Goal: Task Accomplishment & Management: Use online tool/utility

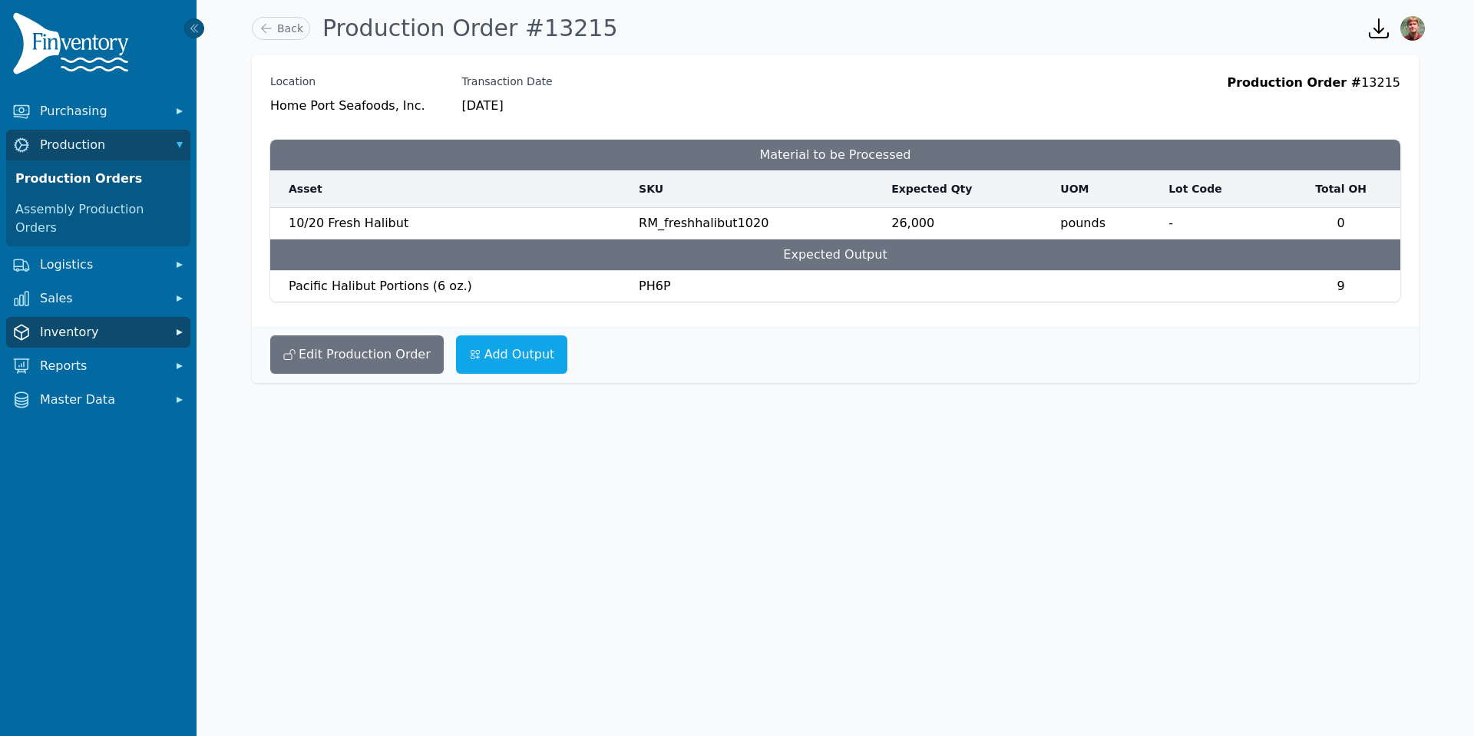
click at [101, 323] on span "Inventory" at bounding box center [101, 332] width 123 height 18
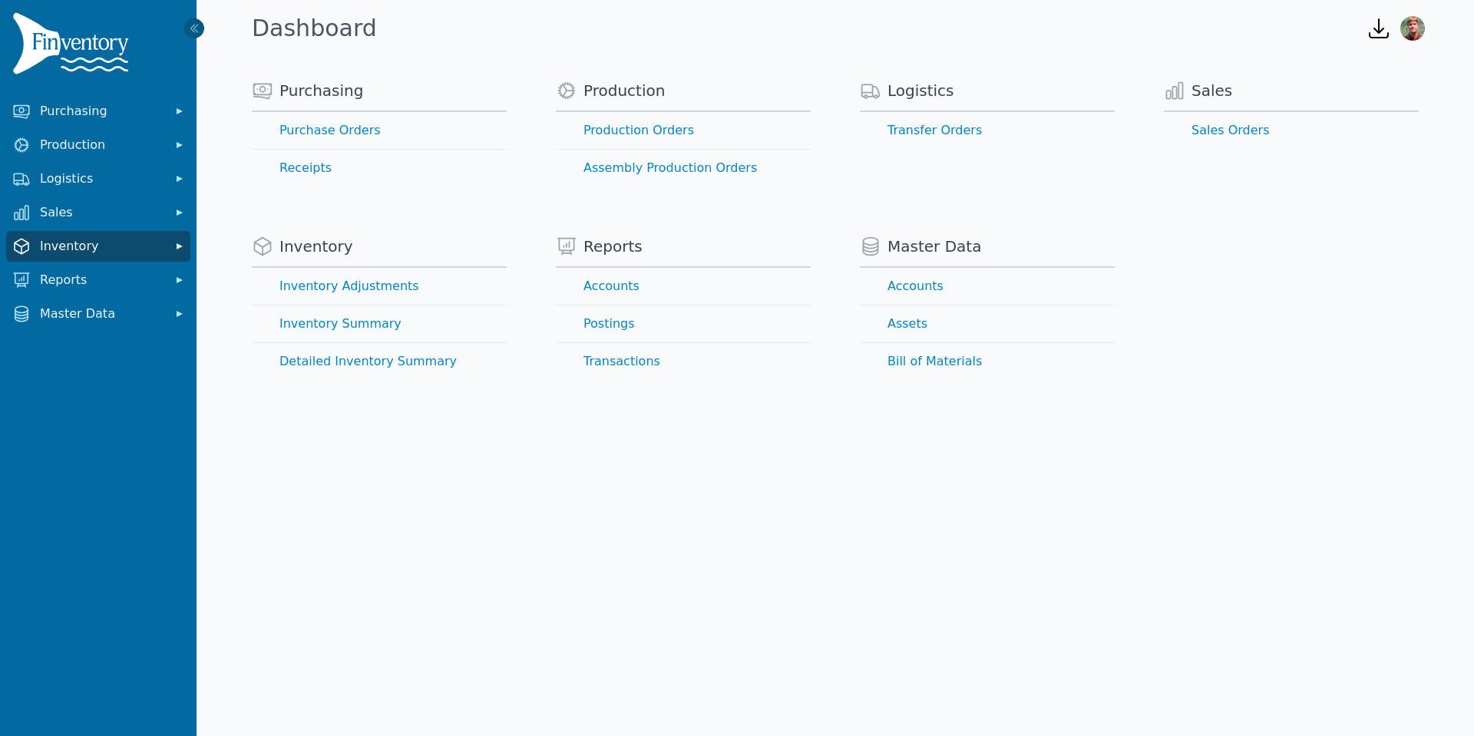
click at [114, 253] on span "Inventory" at bounding box center [101, 246] width 123 height 18
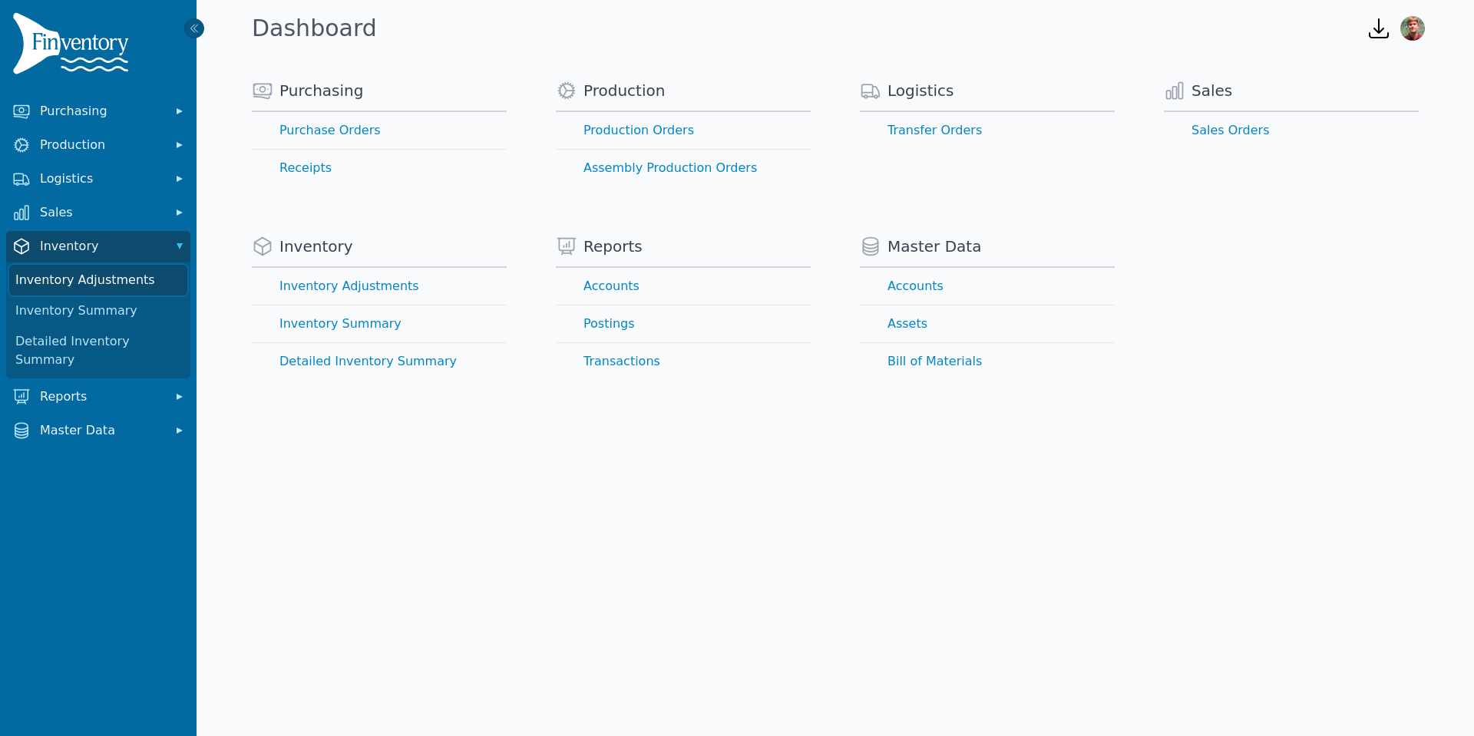
click at [114, 289] on link "Inventory Adjustments" at bounding box center [98, 280] width 178 height 31
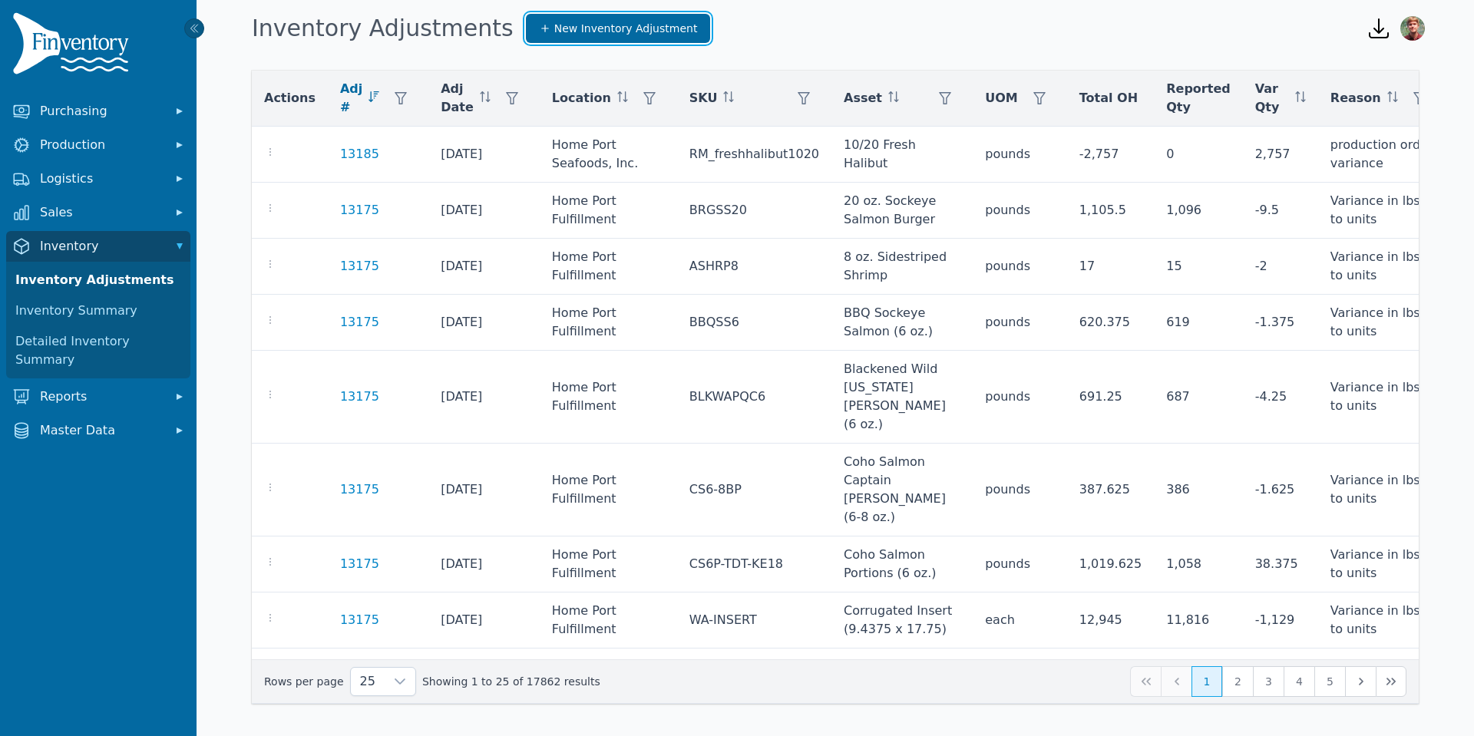
click at [554, 31] on span "New Inventory Adjustment" at bounding box center [626, 28] width 144 height 15
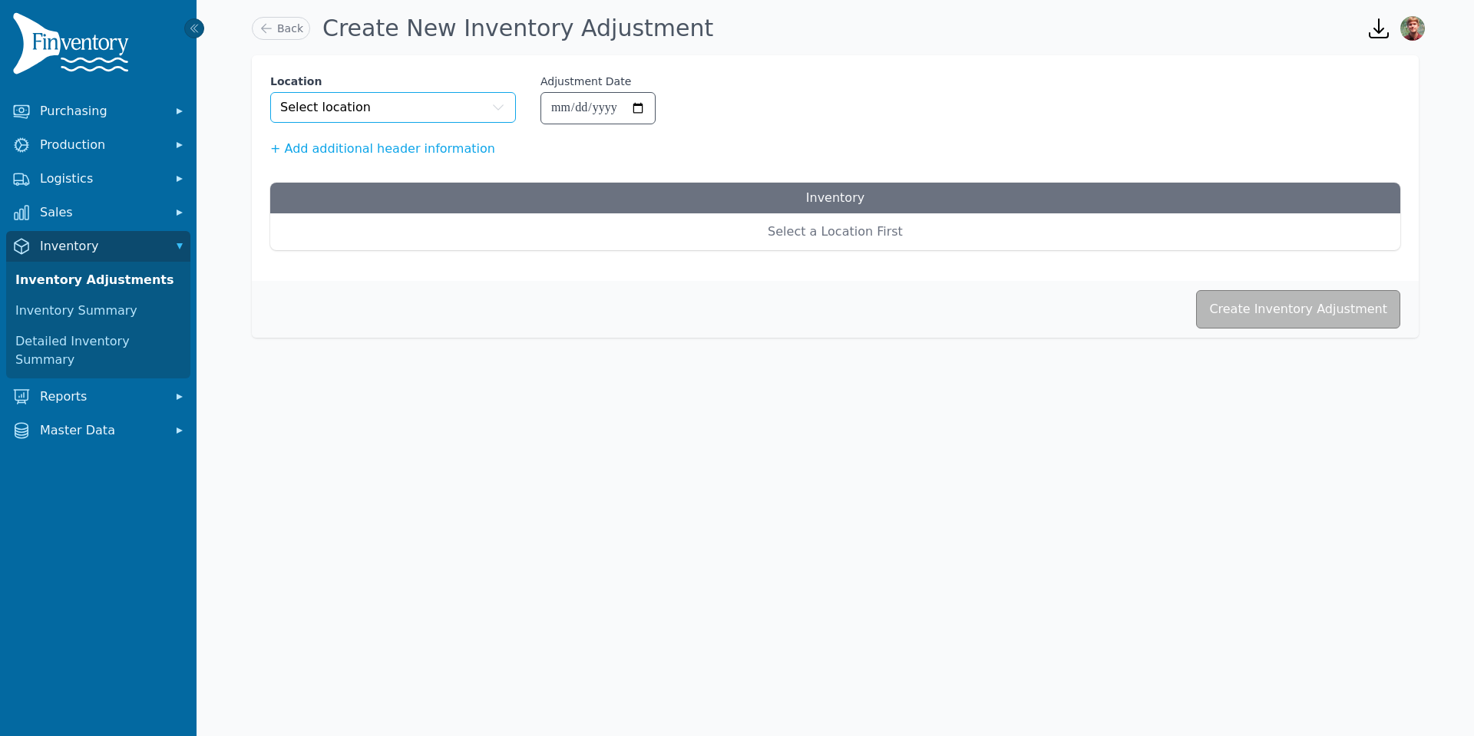
click at [498, 110] on icon "button" at bounding box center [498, 107] width 11 height 6
click at [502, 111] on icon "button" at bounding box center [498, 107] width 15 height 15
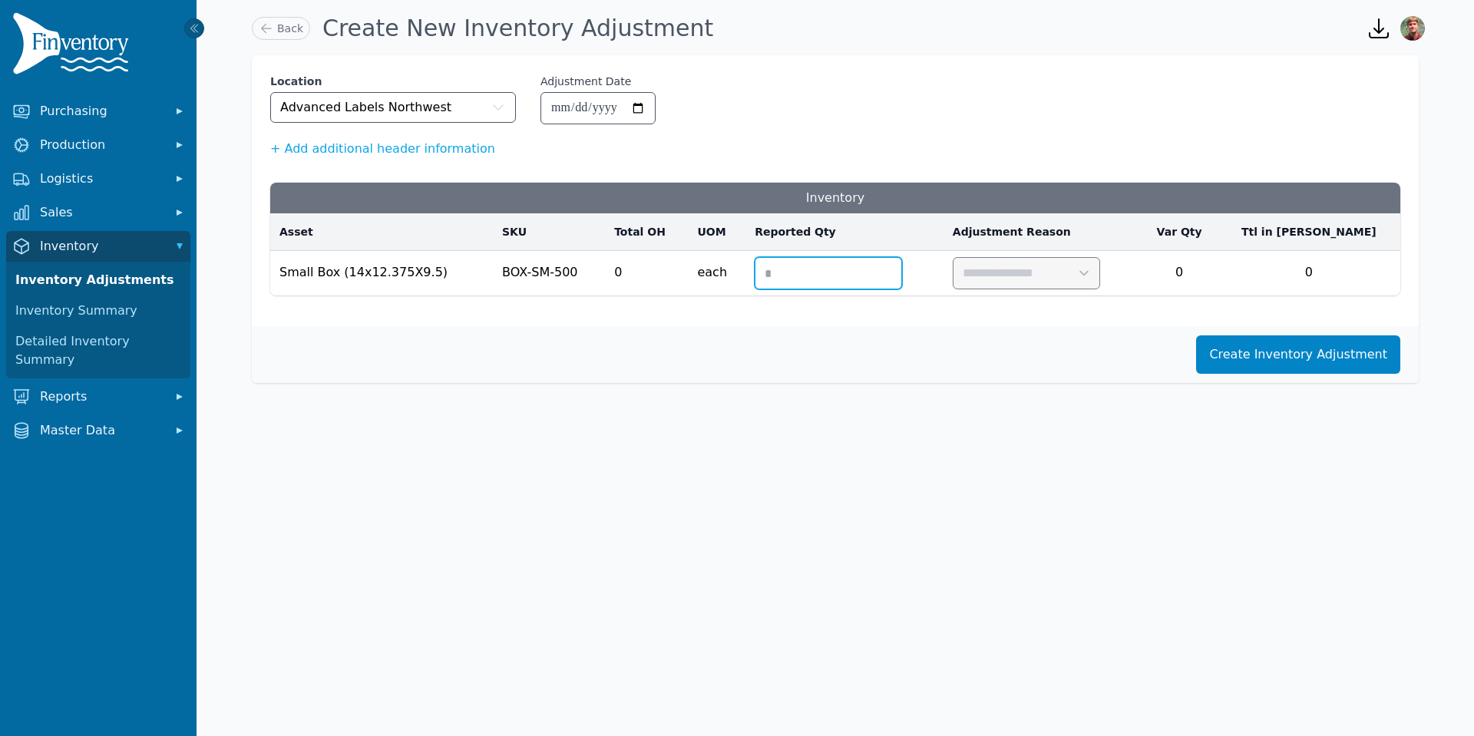
drag, startPoint x: 874, startPoint y: 273, endPoint x: 739, endPoint y: 268, distance: 135.2
click at [739, 268] on tr "**********" at bounding box center [835, 273] width 1130 height 45
type input "*"
